Goal: Task Accomplishment & Management: Manage account settings

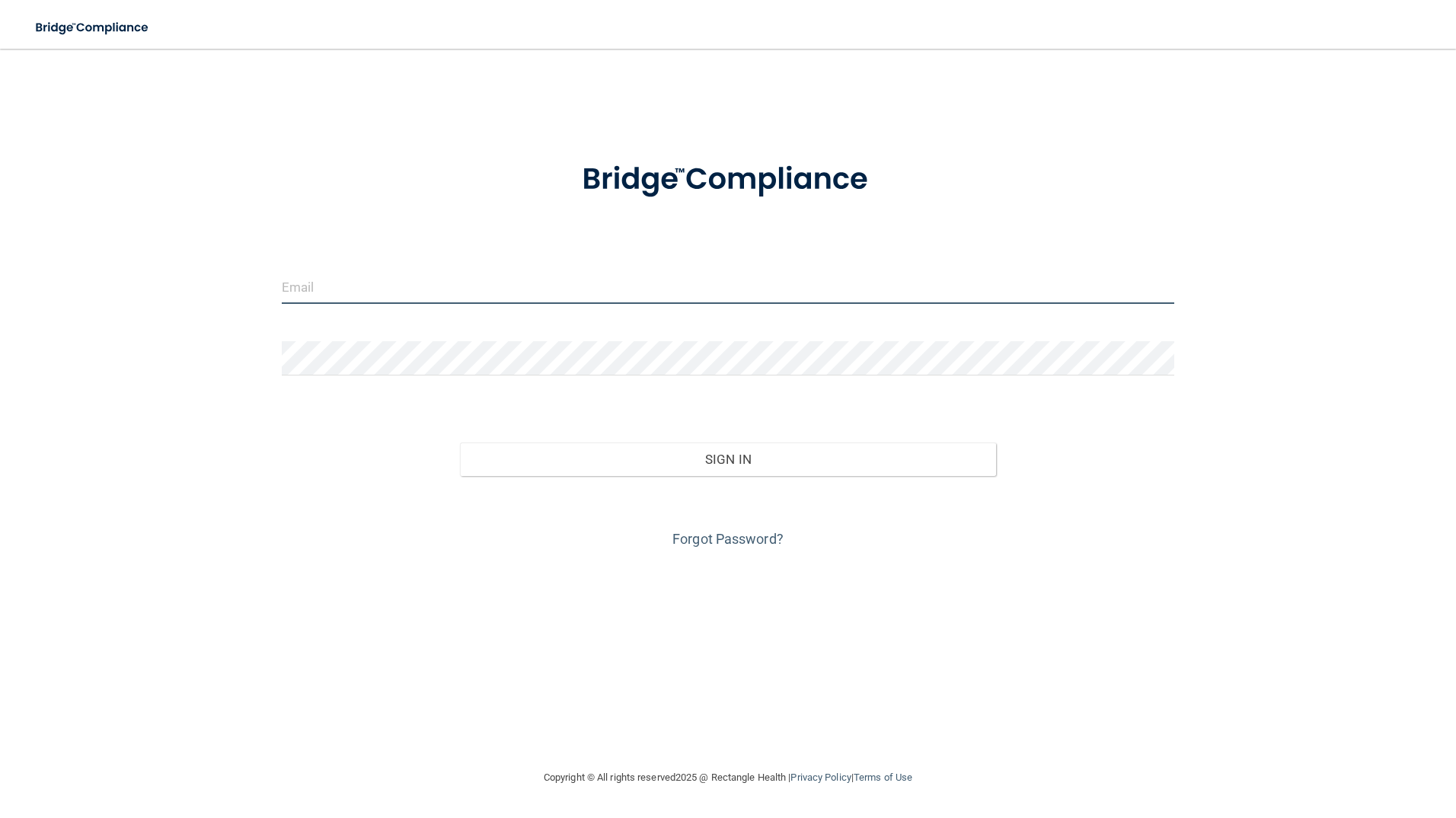
click at [334, 284] on input "email" at bounding box center [728, 287] width 893 height 34
type input "[EMAIL_ADDRESS][DOMAIN_NAME]"
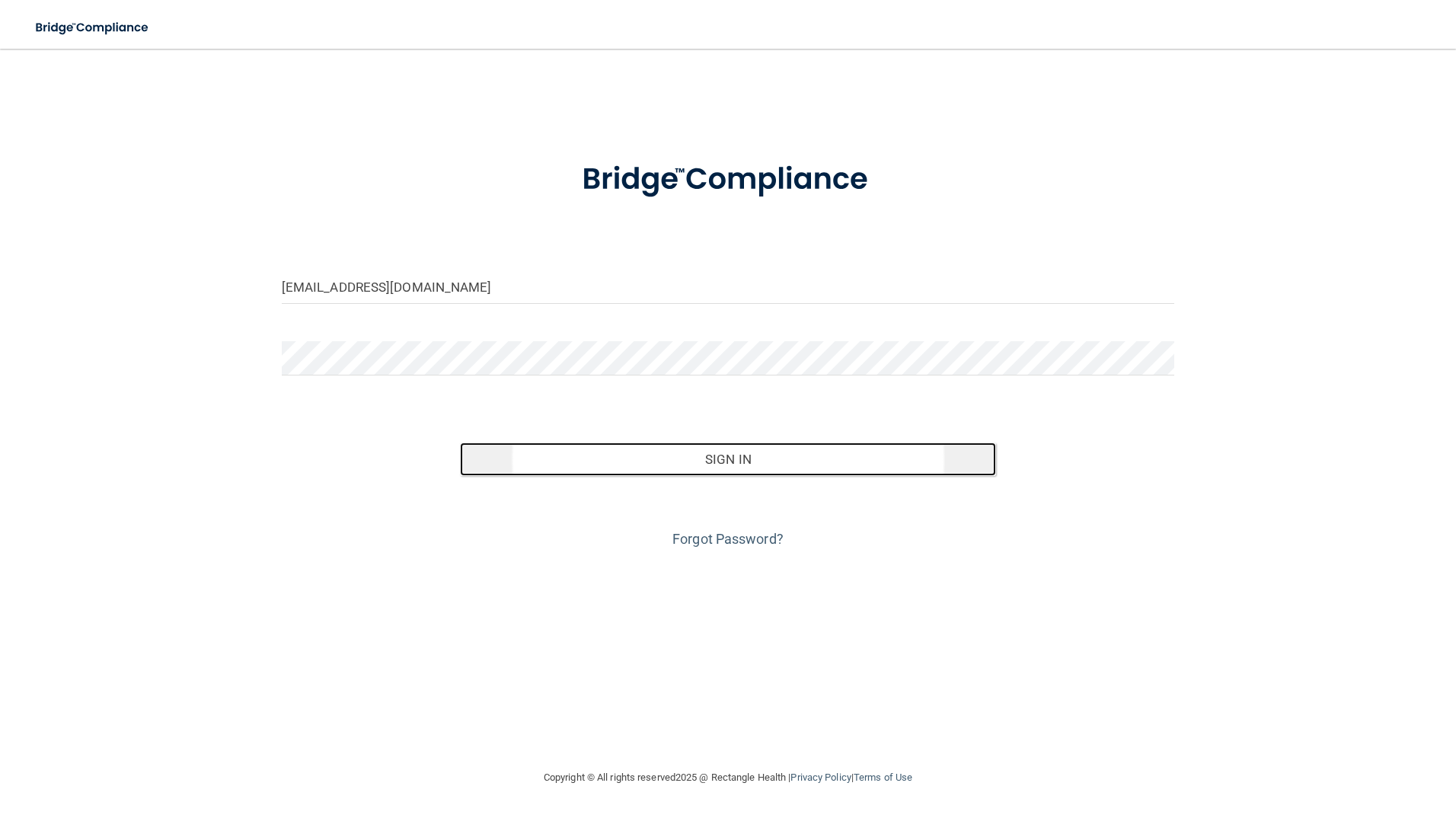
click at [704, 460] on button "Sign In" at bounding box center [728, 459] width 536 height 33
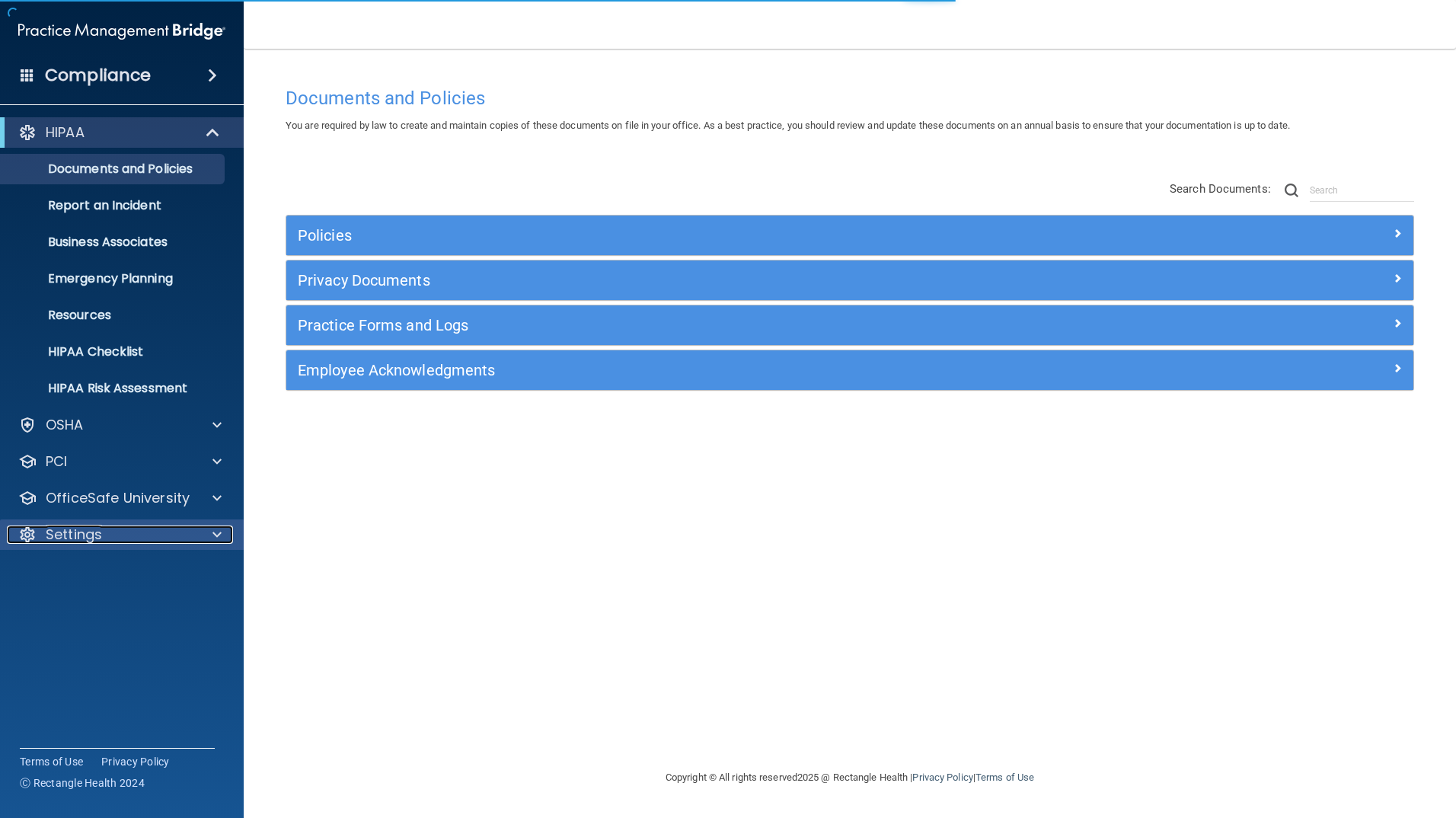
click at [66, 534] on p "Settings" at bounding box center [73, 535] width 56 height 19
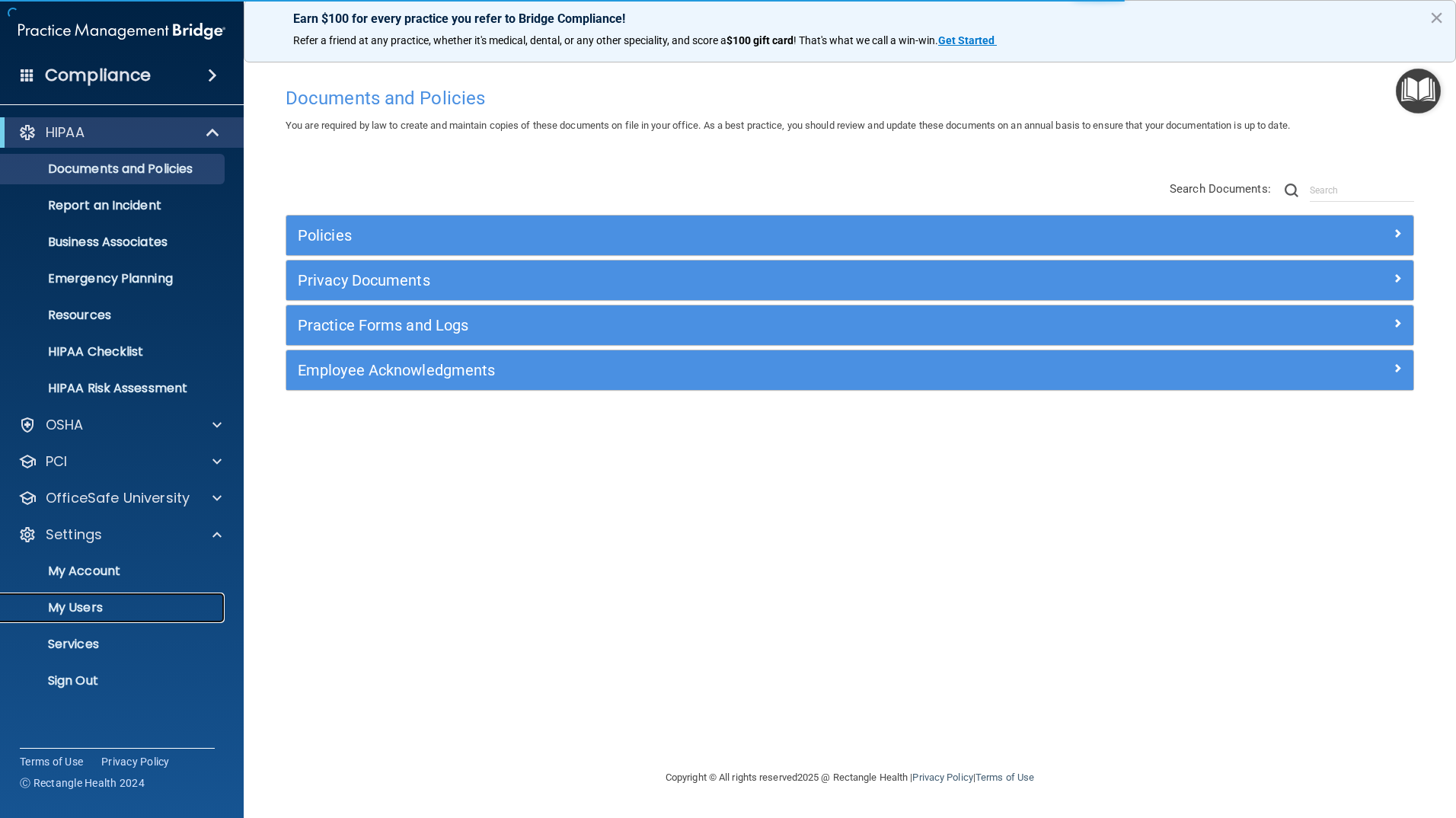
click at [79, 608] on p "My Users" at bounding box center [114, 608] width 208 height 15
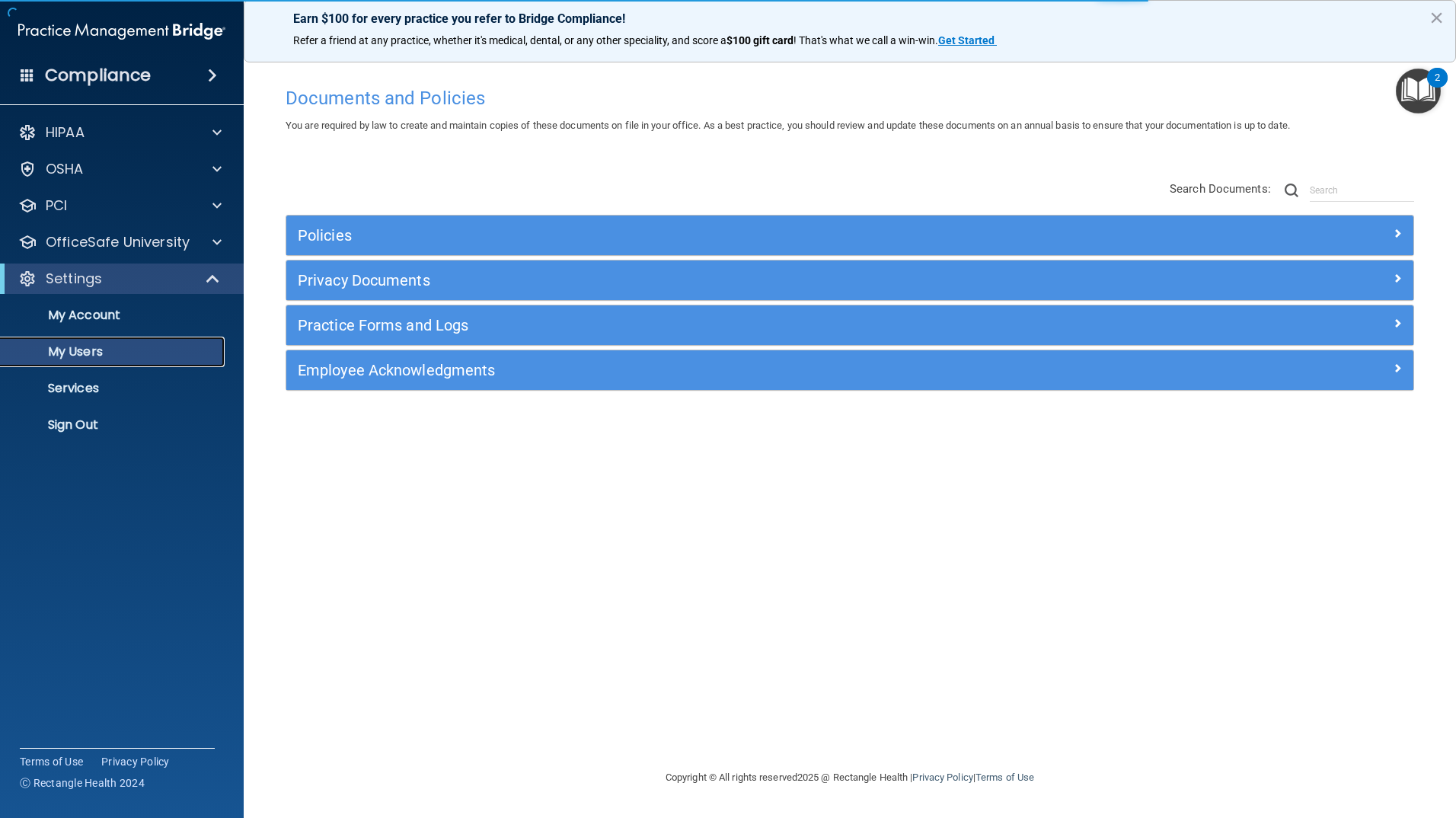
select select "20"
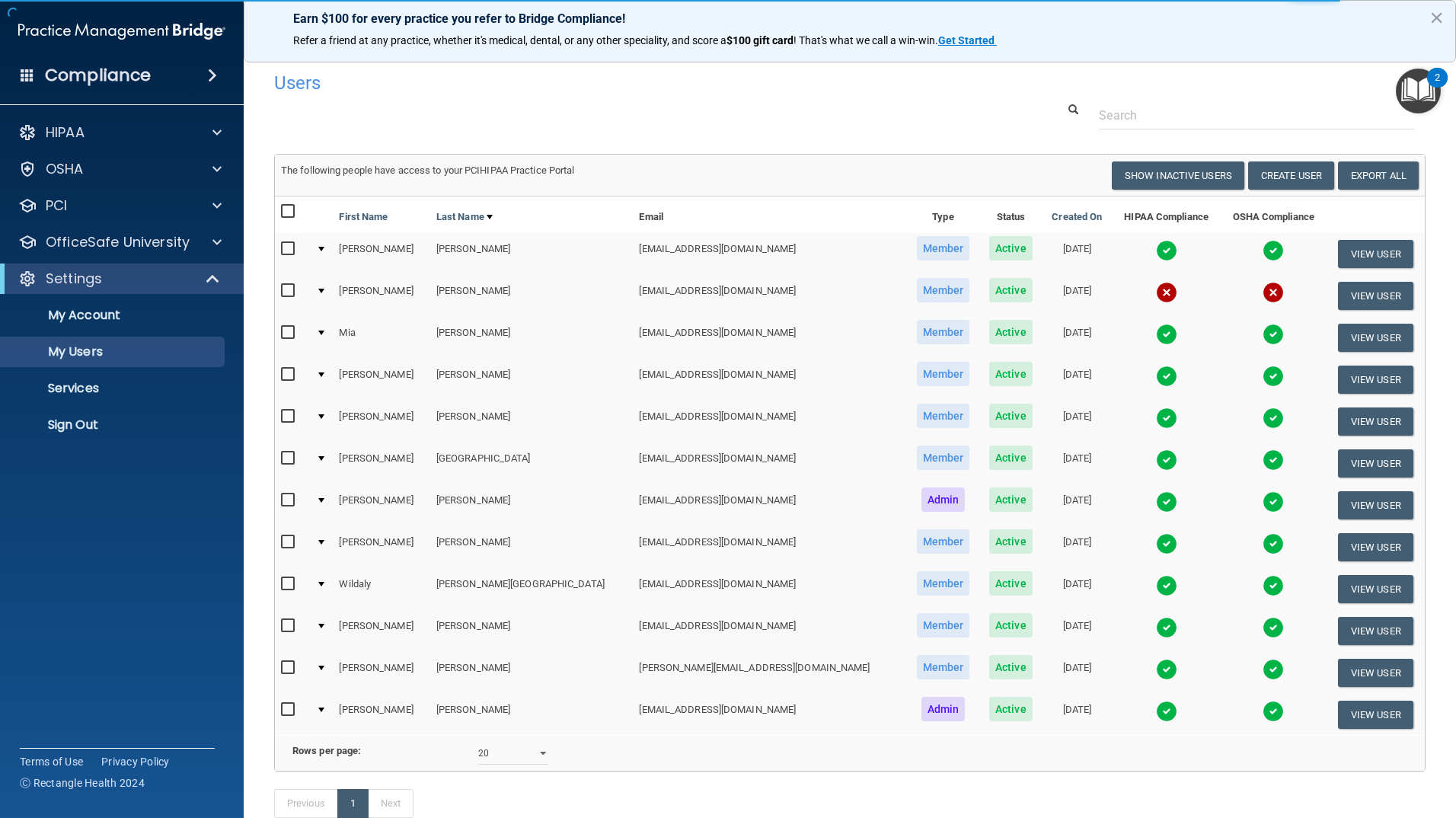
click at [1156, 374] on img at bounding box center [1166, 376] width 22 height 22
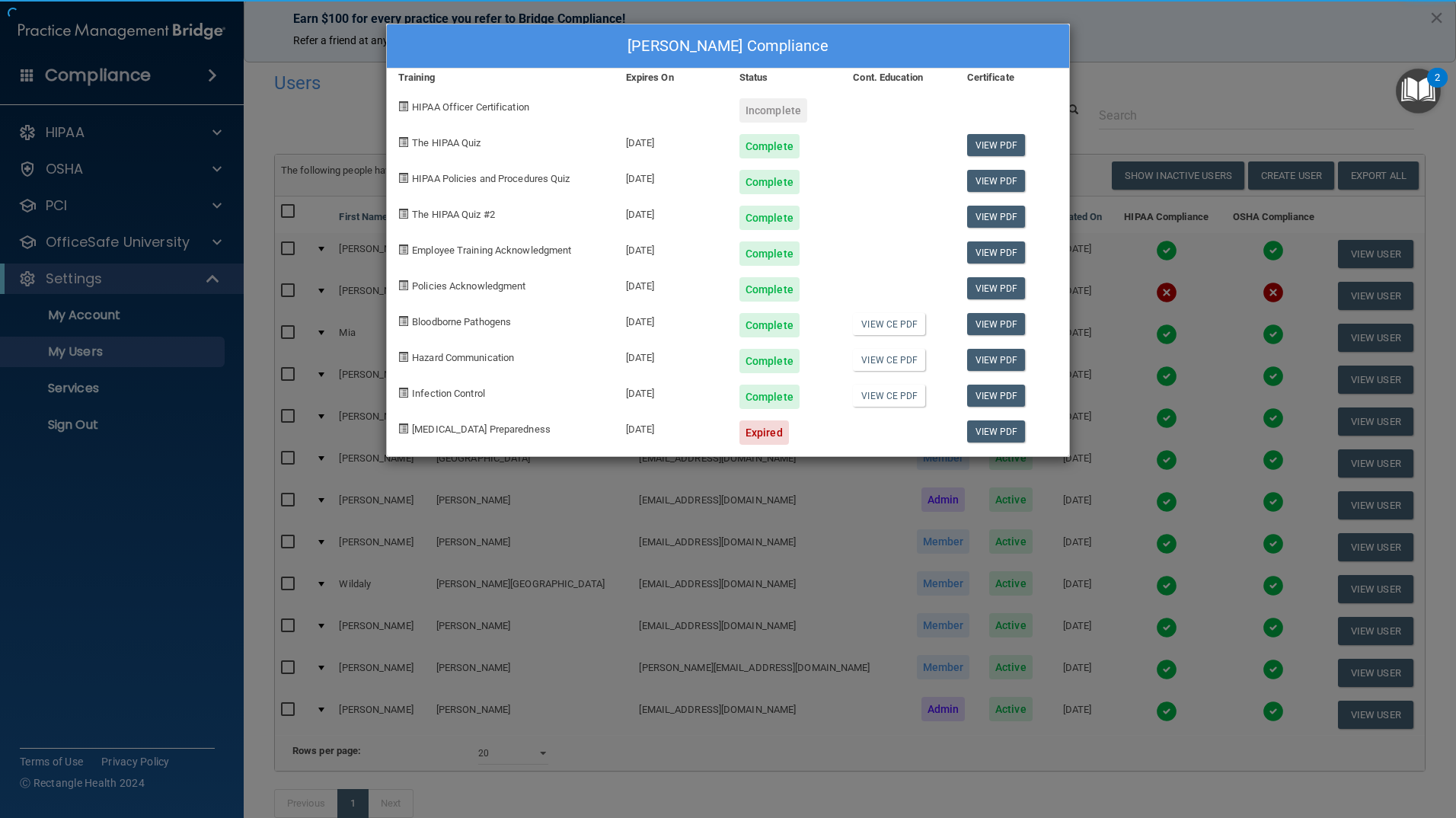
drag, startPoint x: 857, startPoint y: 44, endPoint x: 928, endPoint y: 202, distance: 173.2
click at [928, 202] on div "[PERSON_NAME] Compliance Training Expires On Status Cont. Education Certificate…" at bounding box center [728, 240] width 684 height 433
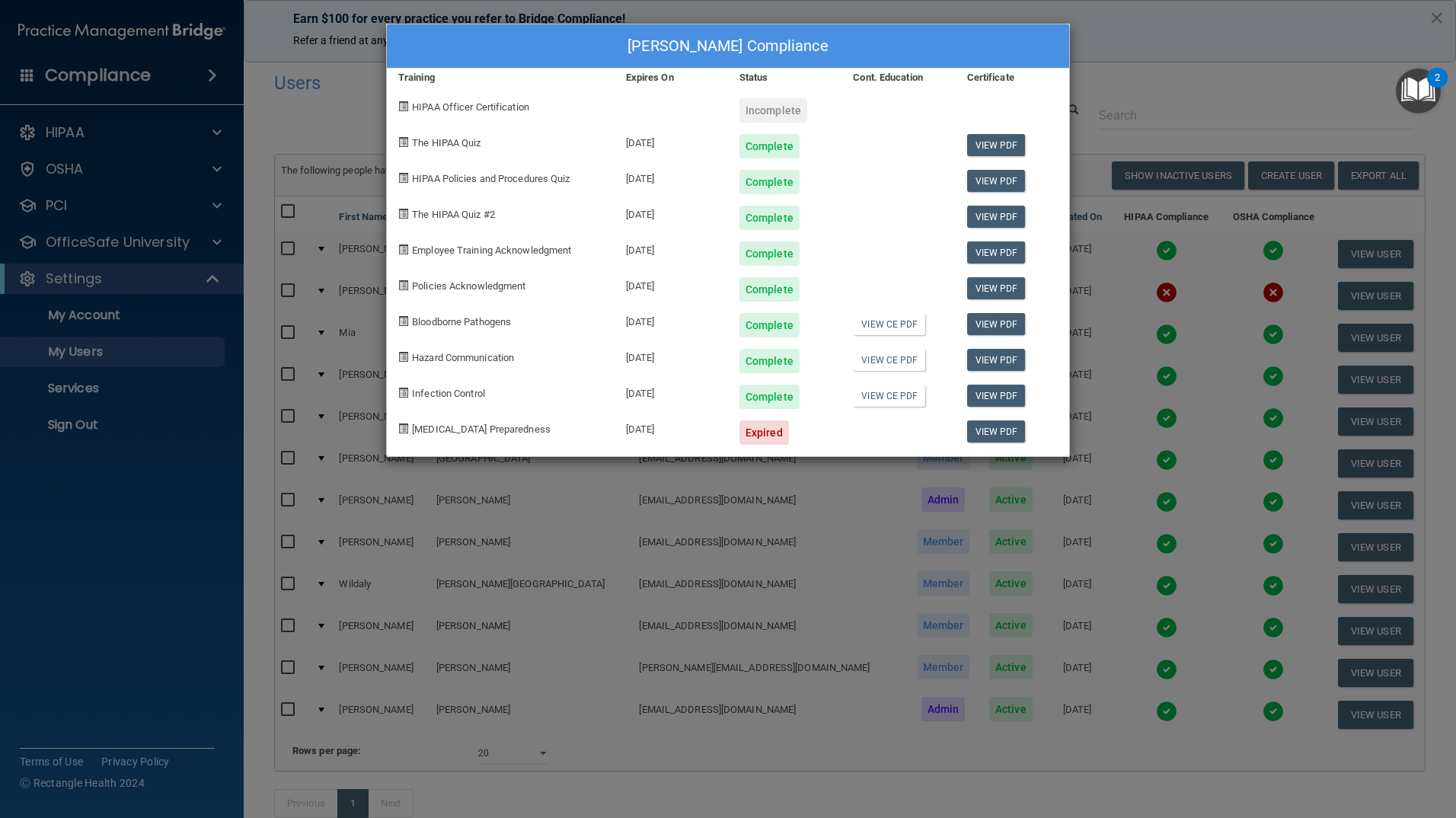
click at [857, 248] on div at bounding box center [898, 248] width 114 height 36
click at [1196, 56] on div "[PERSON_NAME] Compliance Training Expires On Status Cont. Education Certificate…" at bounding box center [728, 409] width 1456 height 818
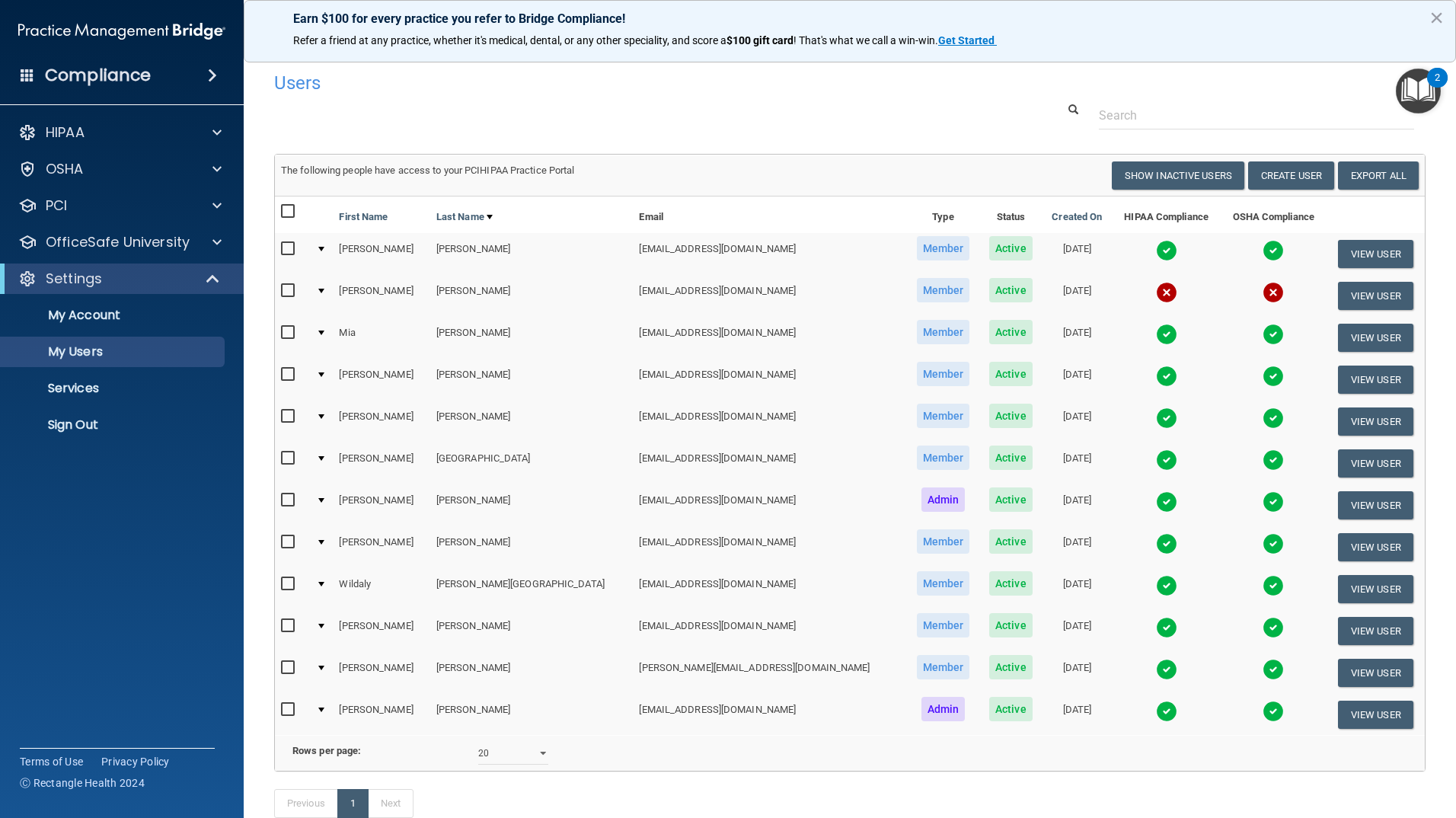
click at [1156, 329] on img at bounding box center [1166, 334] width 22 height 22
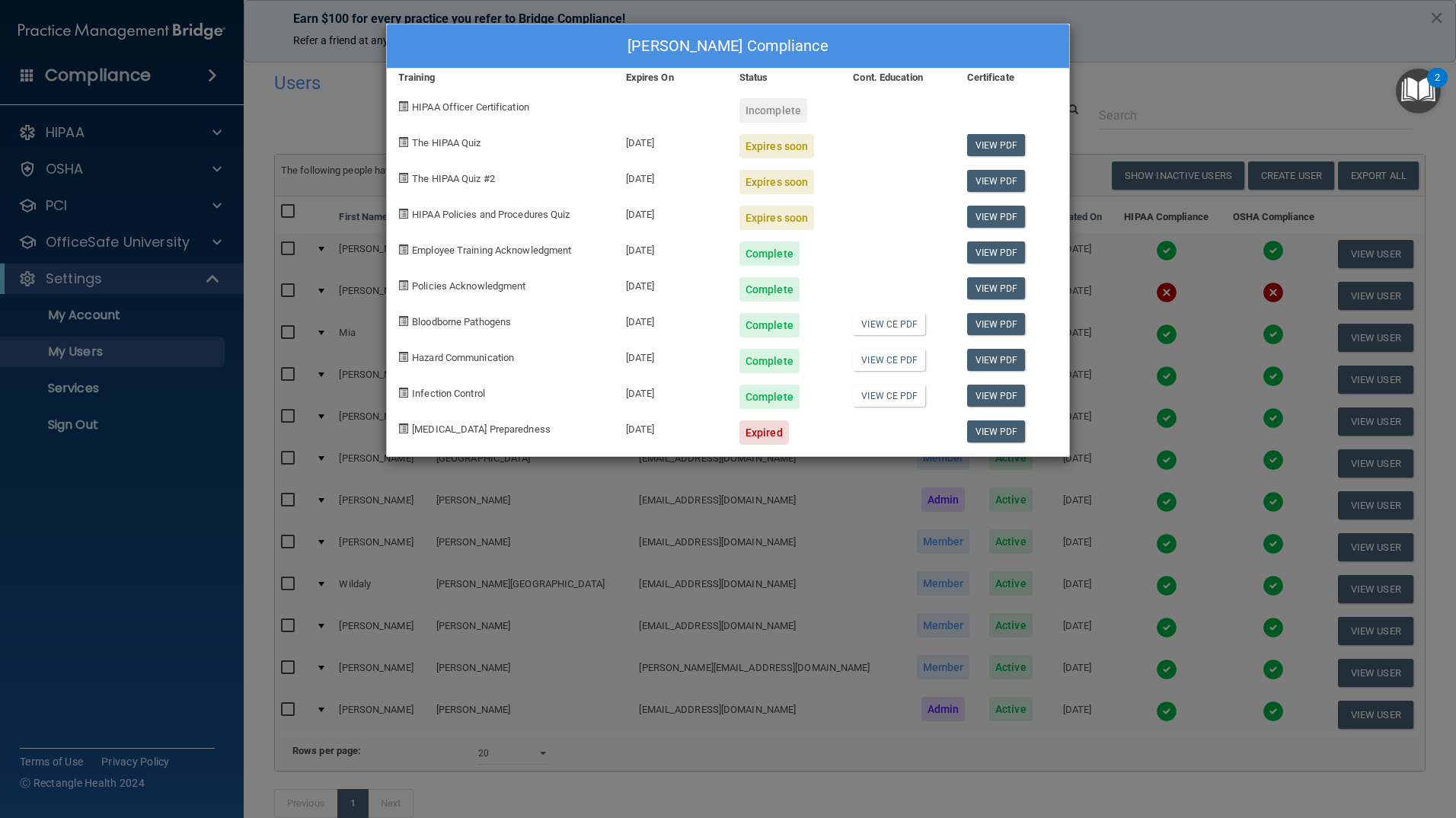
click at [1131, 69] on div "[PERSON_NAME] Compliance Training Expires On Status Cont. Education Certificate…" at bounding box center [728, 409] width 1456 height 818
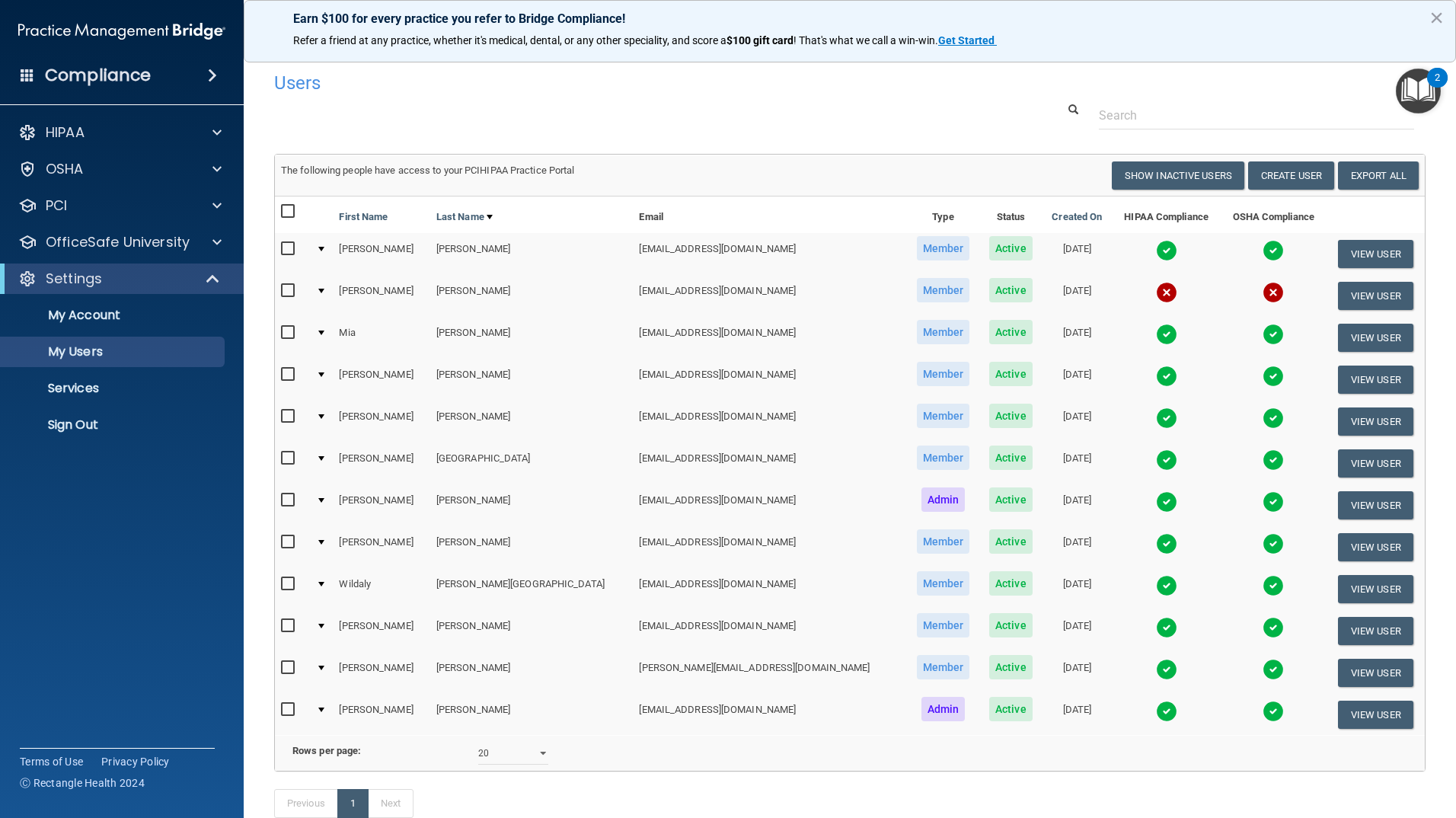
click at [1156, 284] on img at bounding box center [1166, 293] width 22 height 22
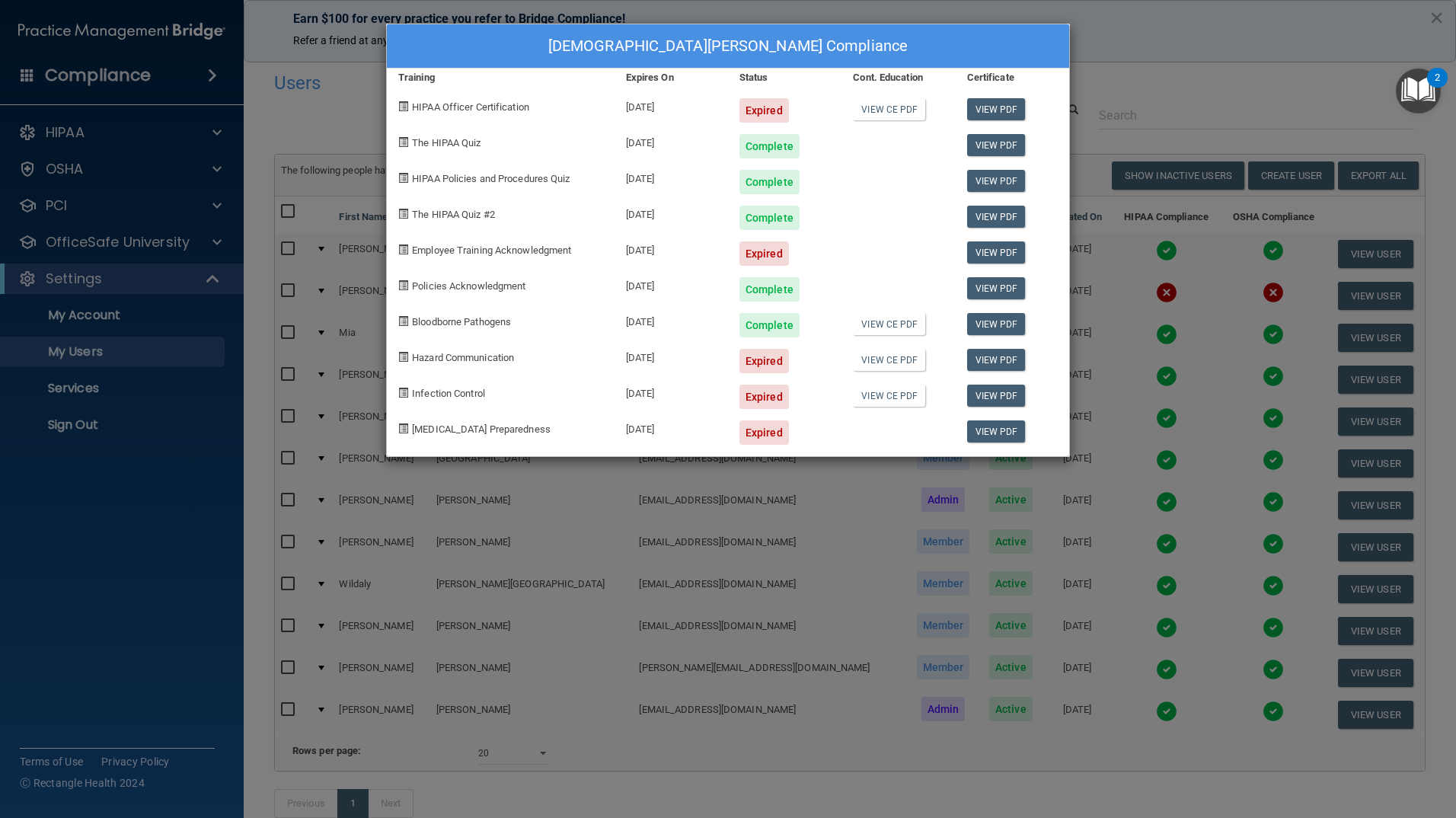
click at [1207, 80] on div "[DEMOGRAPHIC_DATA][PERSON_NAME] Compliance Training Expires On Status Cont. Edu…" at bounding box center [728, 409] width 1456 height 818
